Goal: Book appointment/travel/reservation

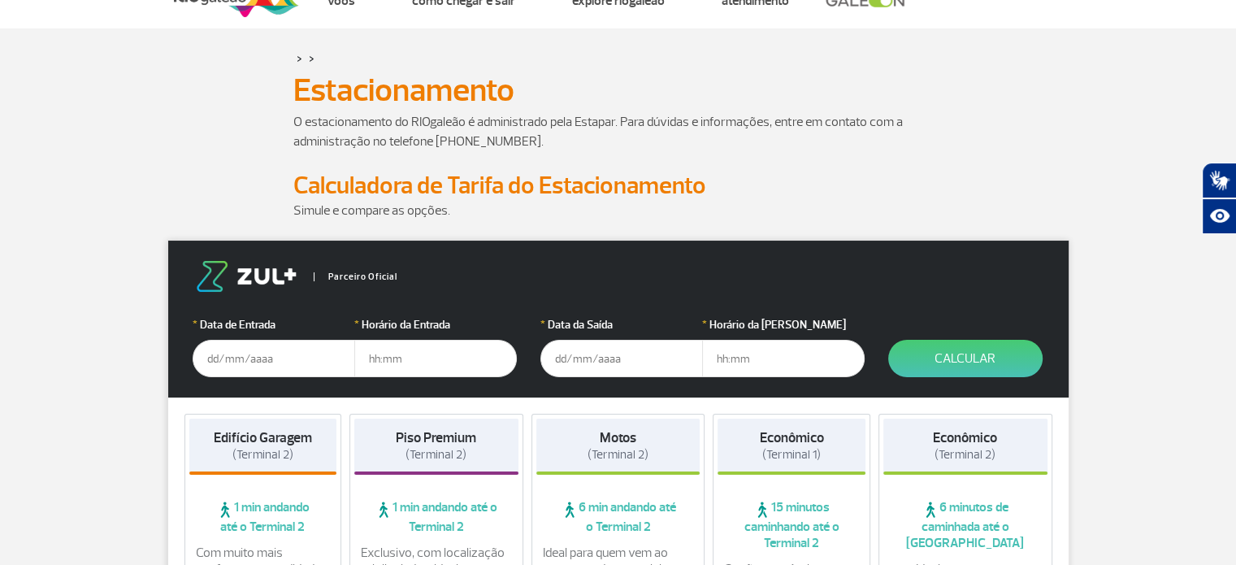
scroll to position [81, 0]
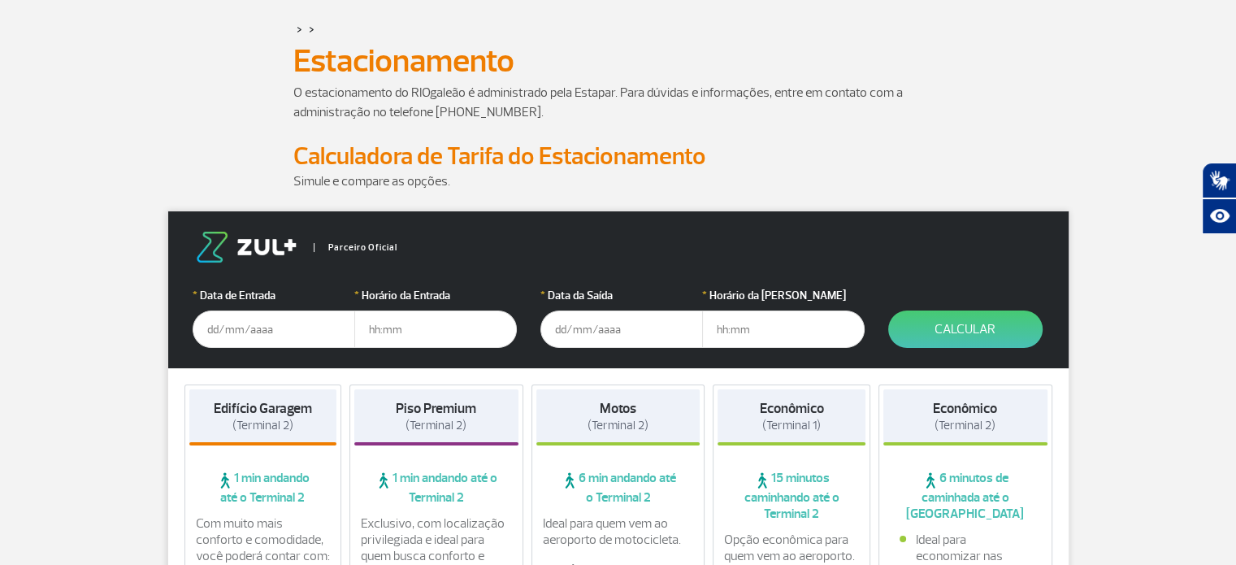
click at [280, 325] on input "text" at bounding box center [274, 328] width 163 height 37
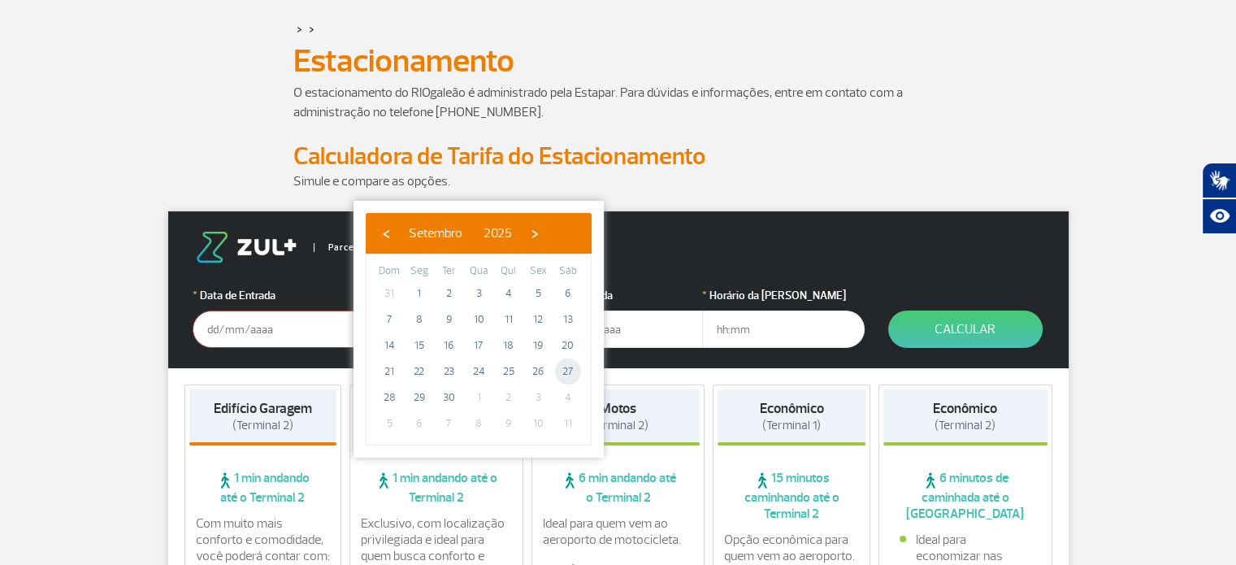
click at [564, 375] on span "27" at bounding box center [568, 371] width 26 height 26
type input "[DATE]"
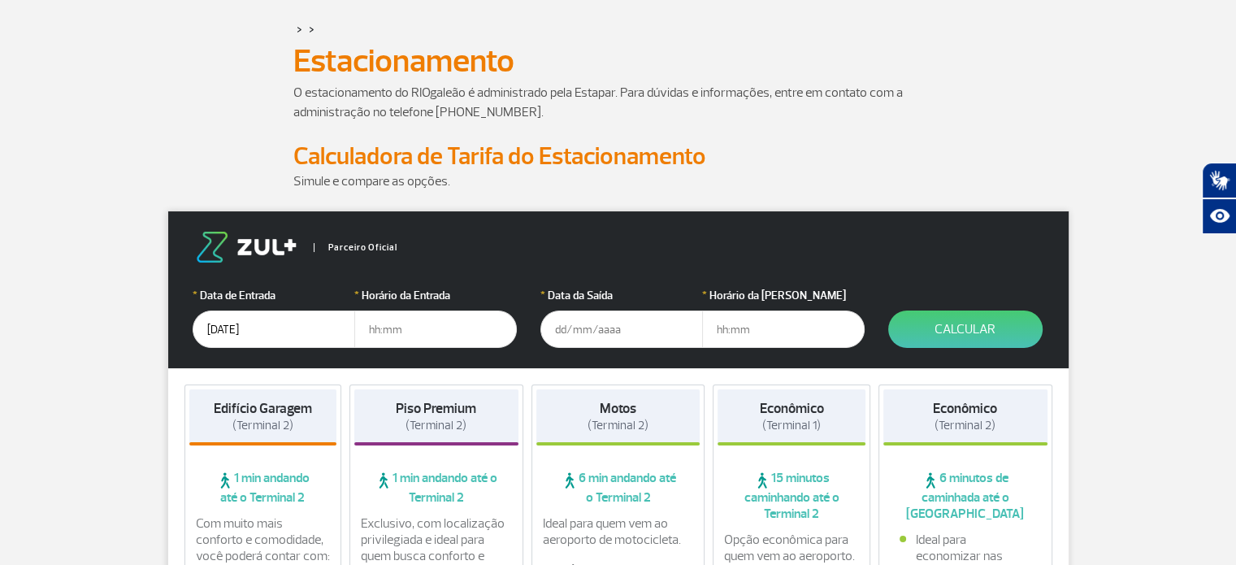
click at [445, 321] on input "text" at bounding box center [435, 328] width 163 height 37
type input "4"
type input "04:30"
click at [575, 328] on input "text" at bounding box center [621, 328] width 163 height 37
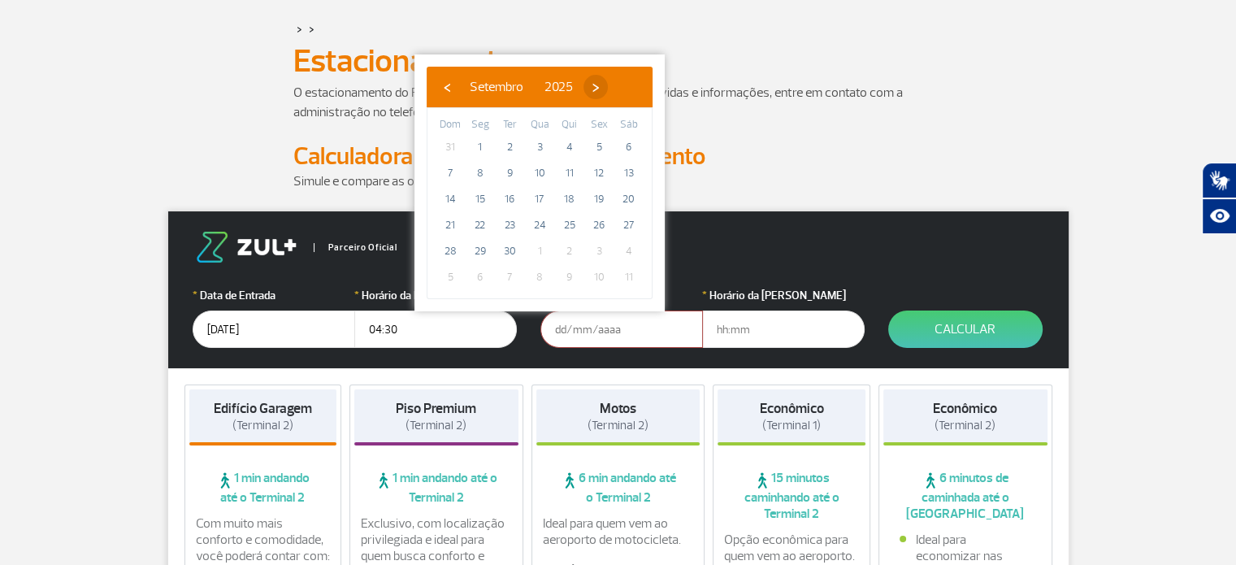
click at [608, 84] on span "›" at bounding box center [595, 87] width 24 height 24
click at [538, 145] on span "1" at bounding box center [540, 147] width 26 height 26
type input "[DATE]"
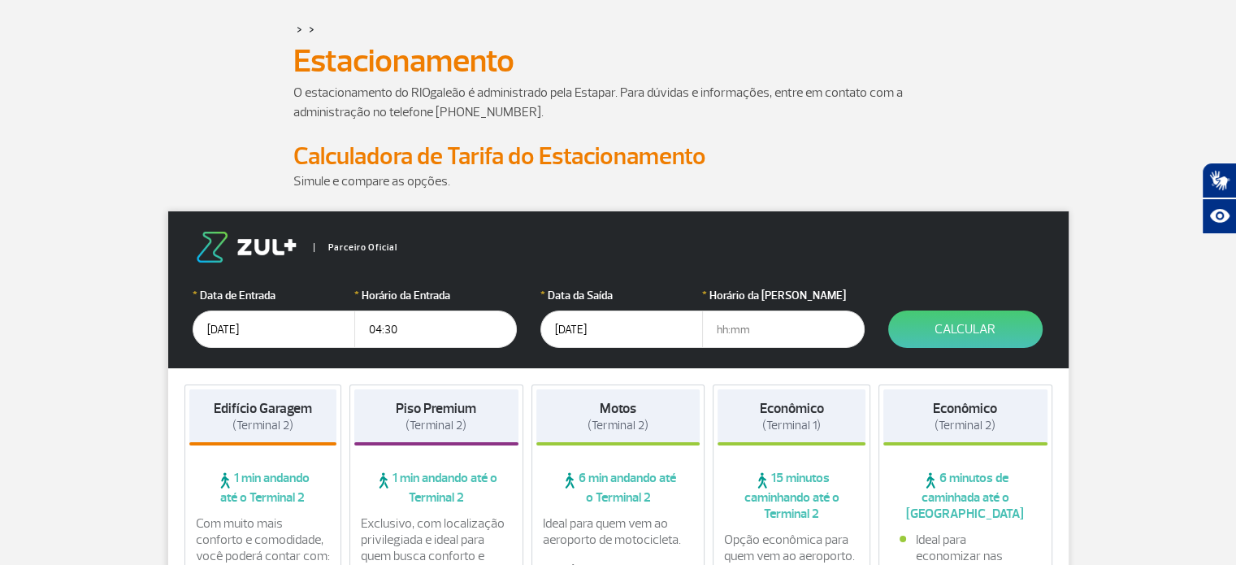
click at [734, 330] on input "text" at bounding box center [783, 328] width 163 height 37
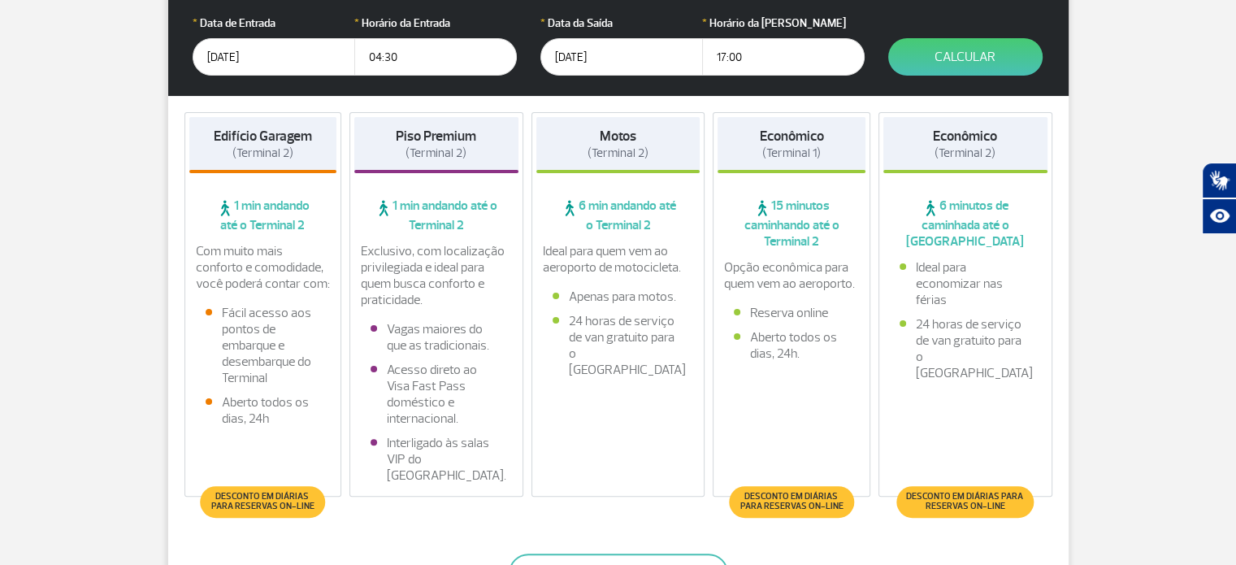
scroll to position [325, 0]
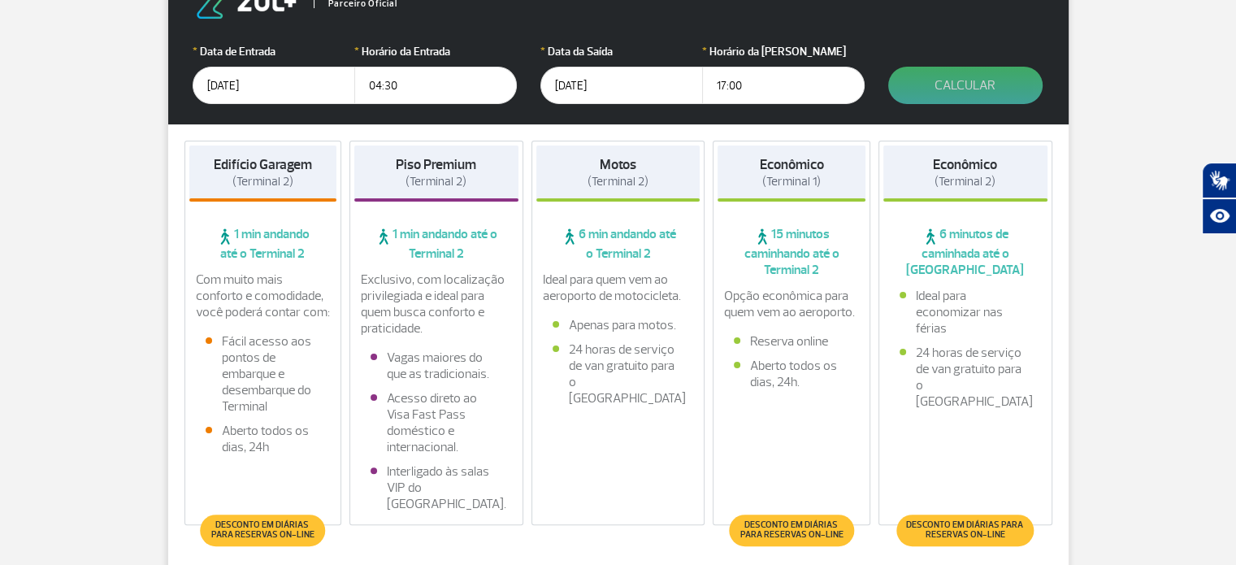
type input "17:00"
click at [946, 84] on button "Calcular" at bounding box center [965, 85] width 154 height 37
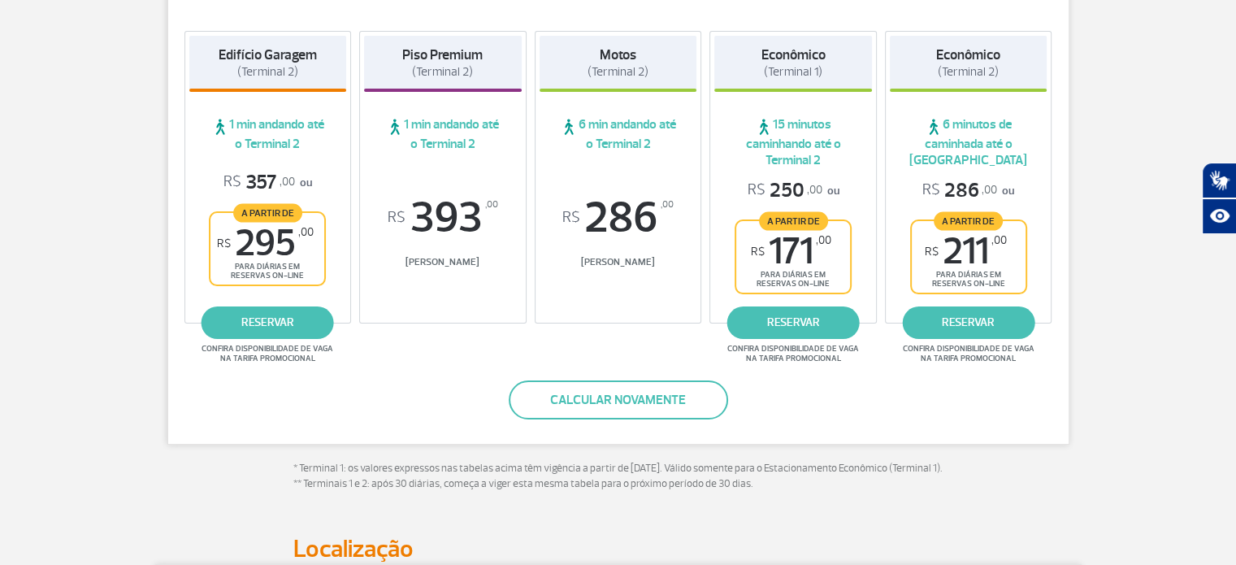
scroll to position [168, 0]
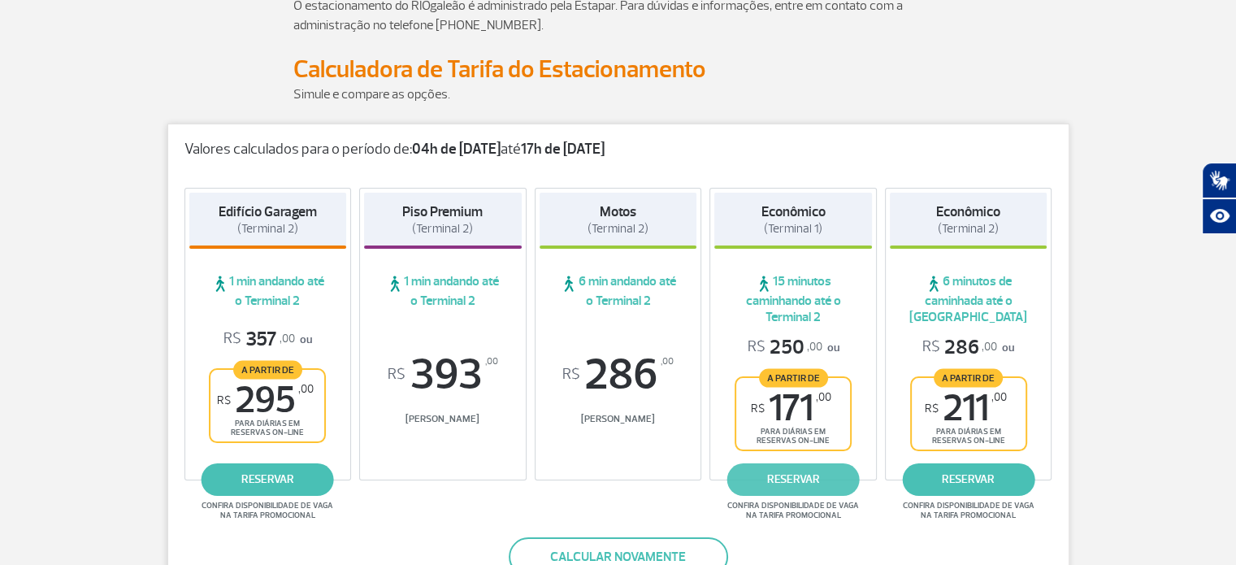
click at [793, 475] on link "reservar" at bounding box center [793, 479] width 132 height 33
